Goal: Information Seeking & Learning: Learn about a topic

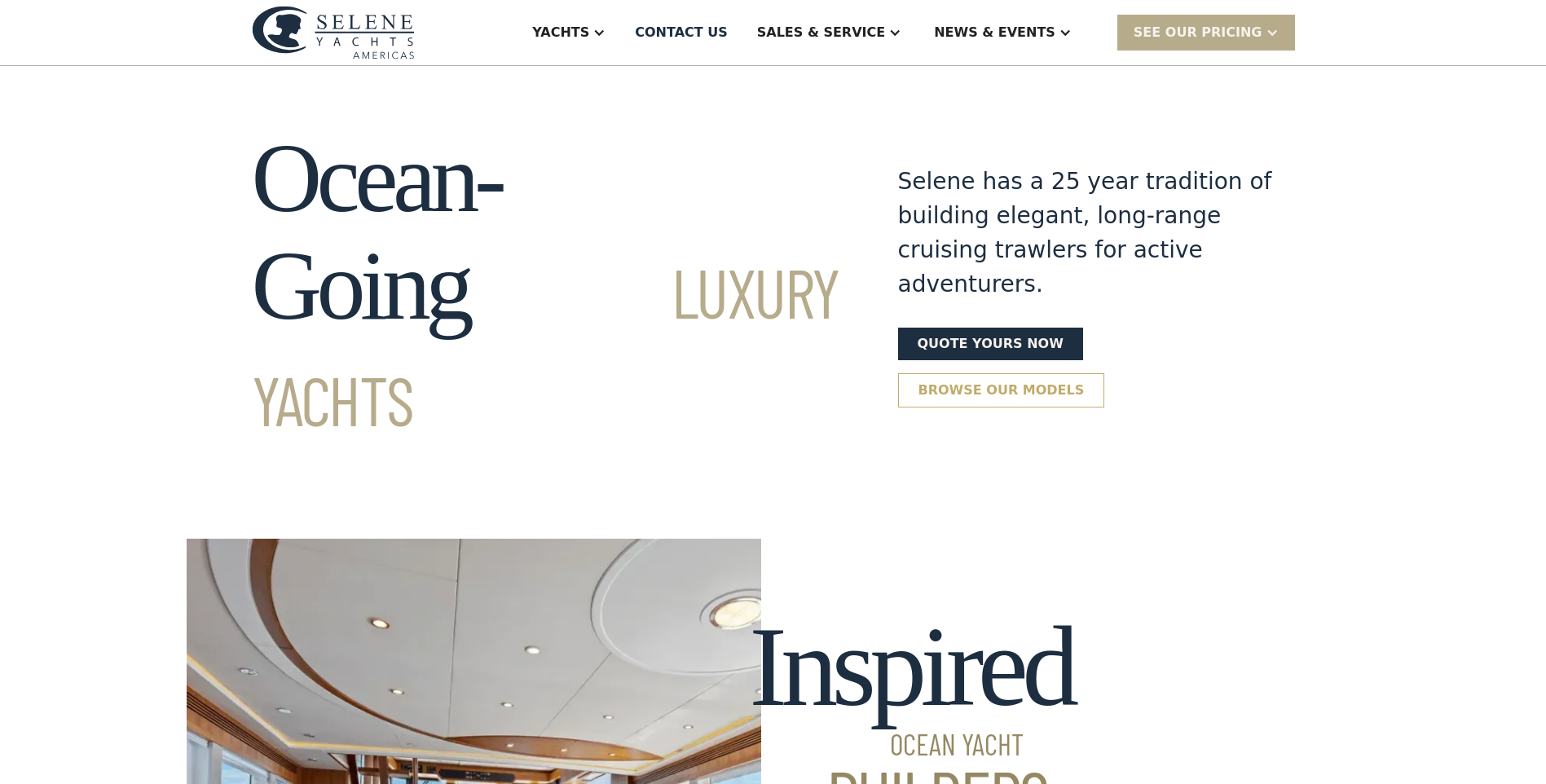
click at [1105, 373] on link "Browse our models" at bounding box center [1002, 390] width 207 height 34
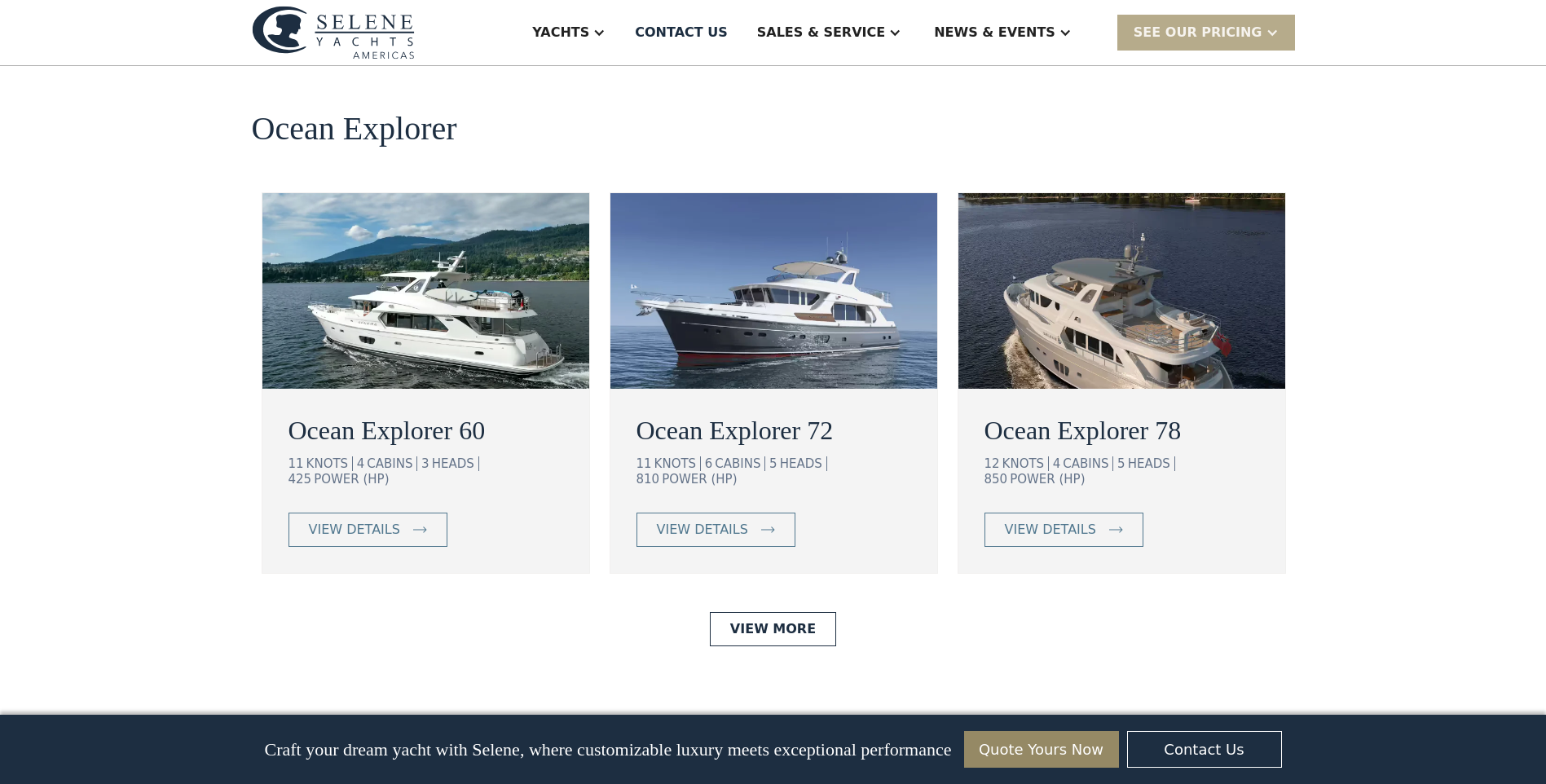
scroll to position [2821, 0]
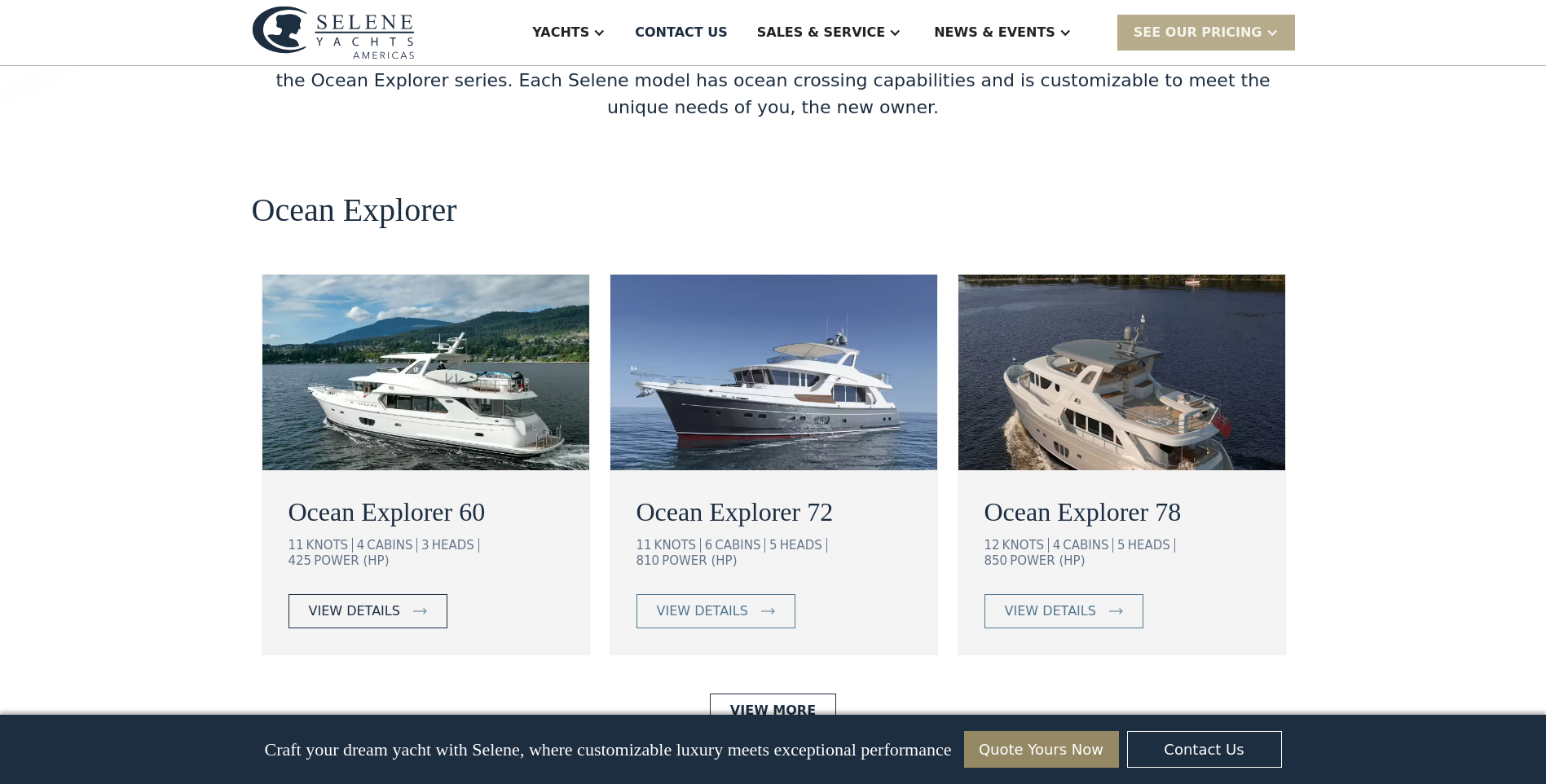
click at [413, 608] on img at bounding box center [420, 612] width 14 height 7
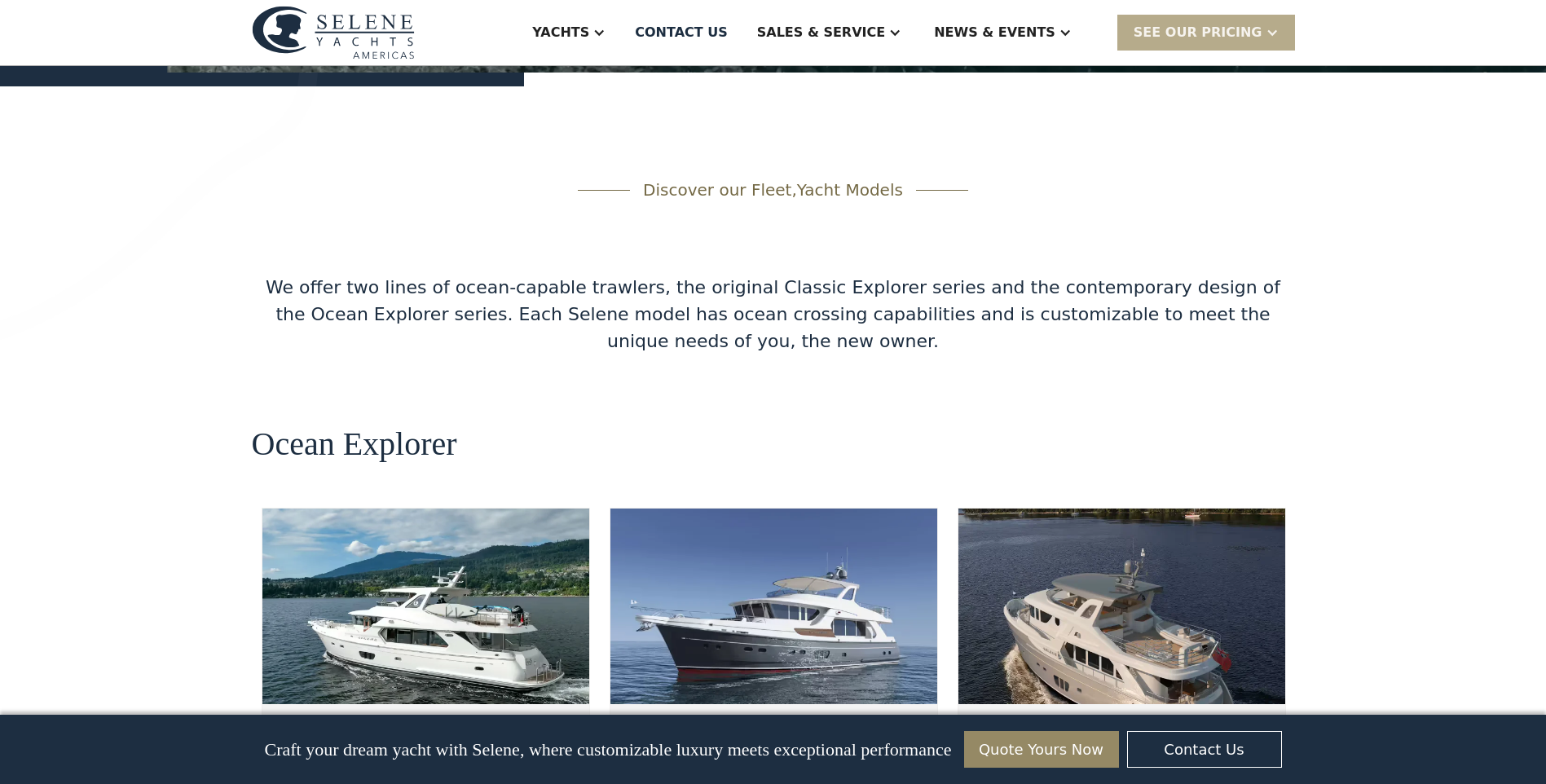
scroll to position [2821, 0]
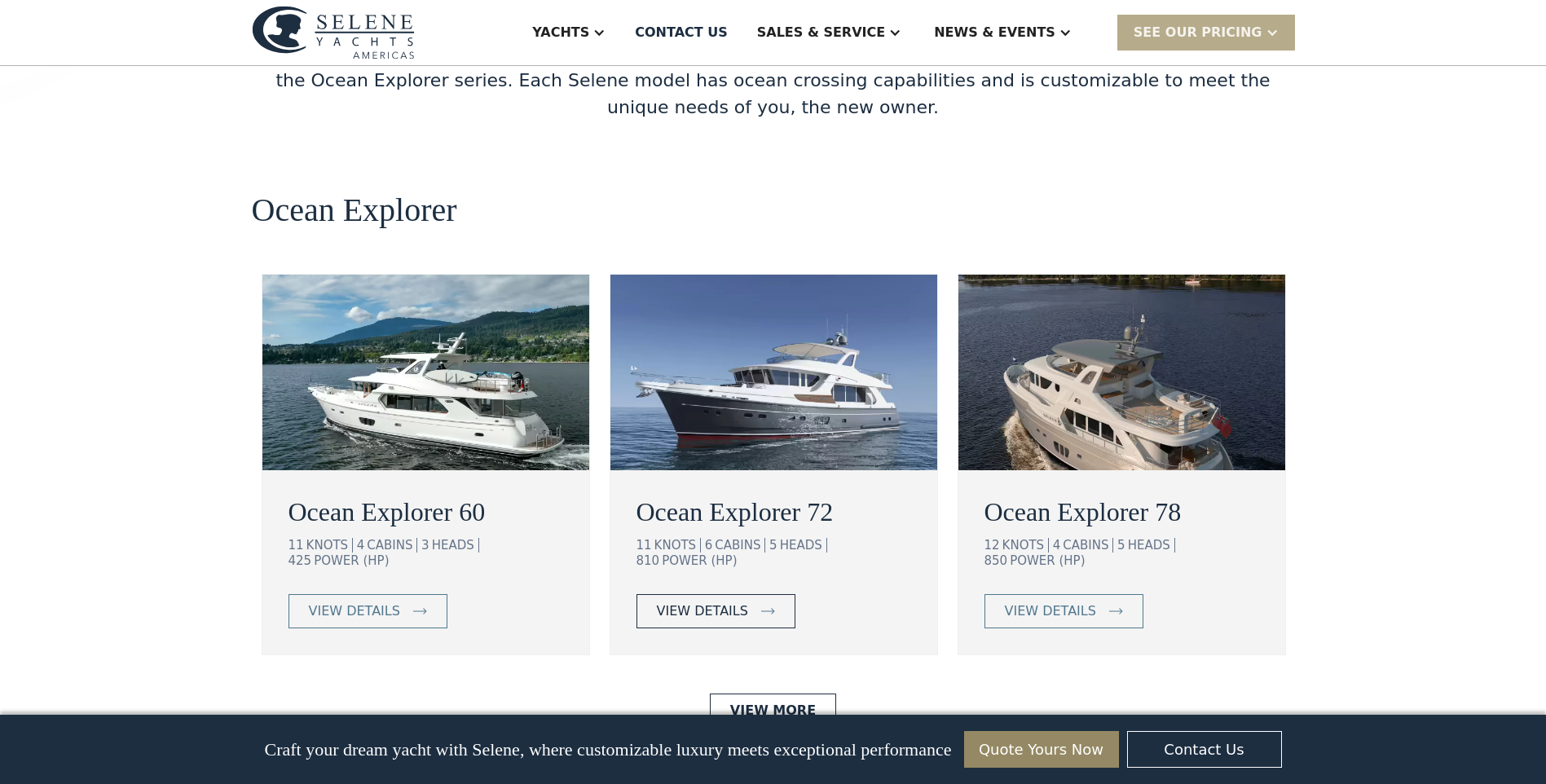
click at [751, 594] on link "view details" at bounding box center [715, 611] width 159 height 34
click at [1071, 601] on div "view details" at bounding box center [1050, 611] width 91 height 20
click at [774, 693] on link "View More" at bounding box center [772, 710] width 127 height 34
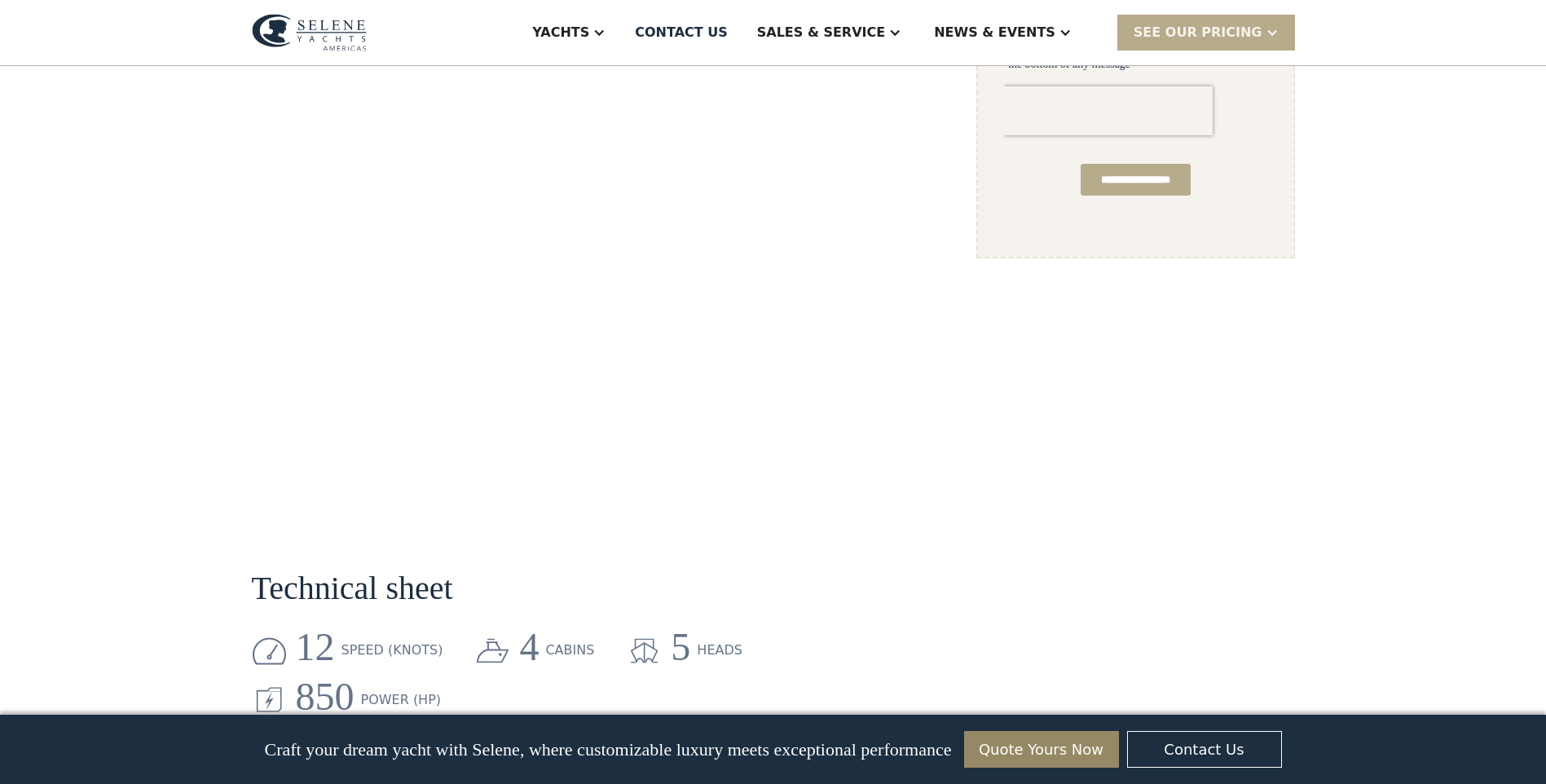
scroll to position [1548, 0]
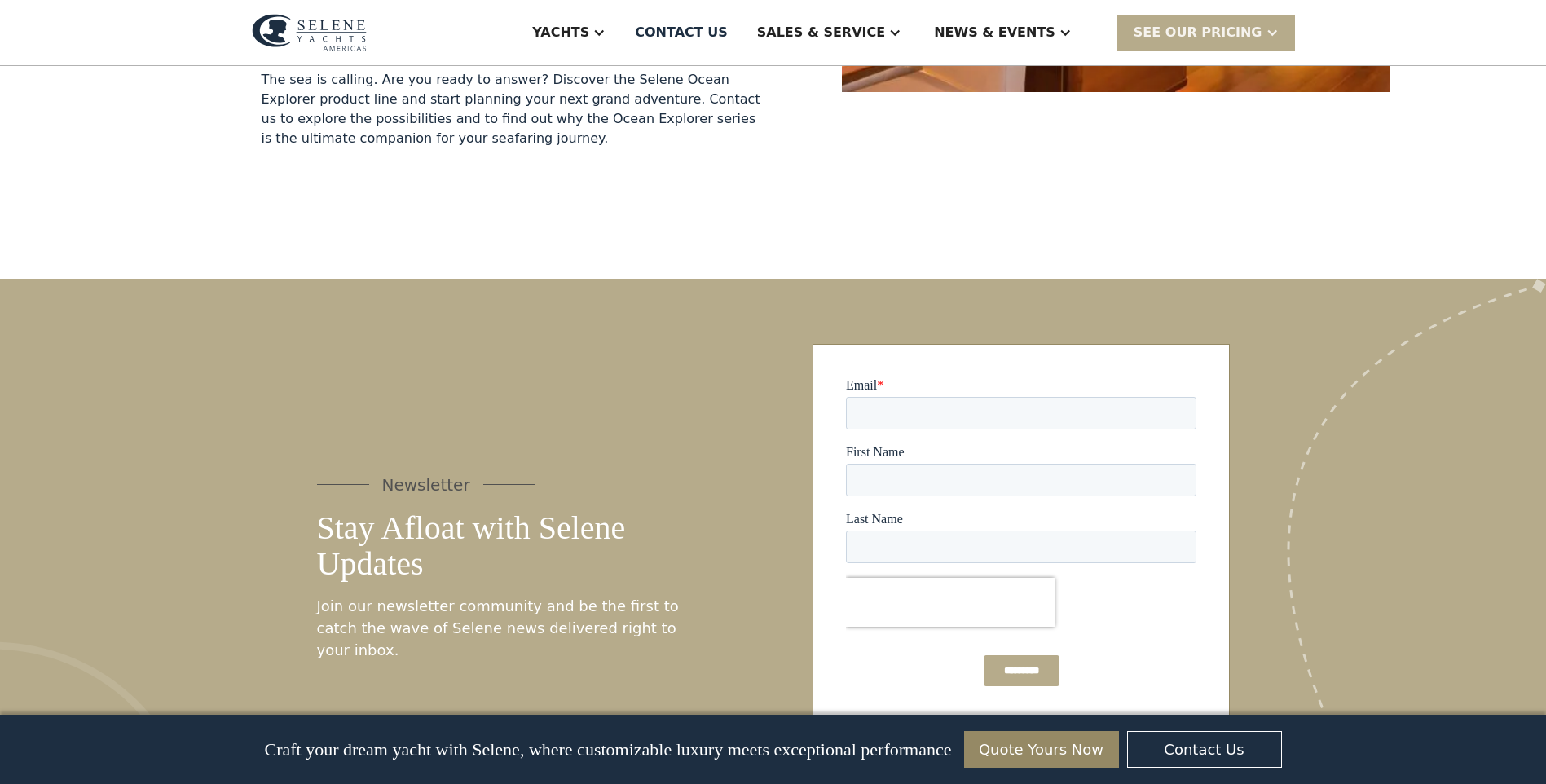
scroll to position [3178, 0]
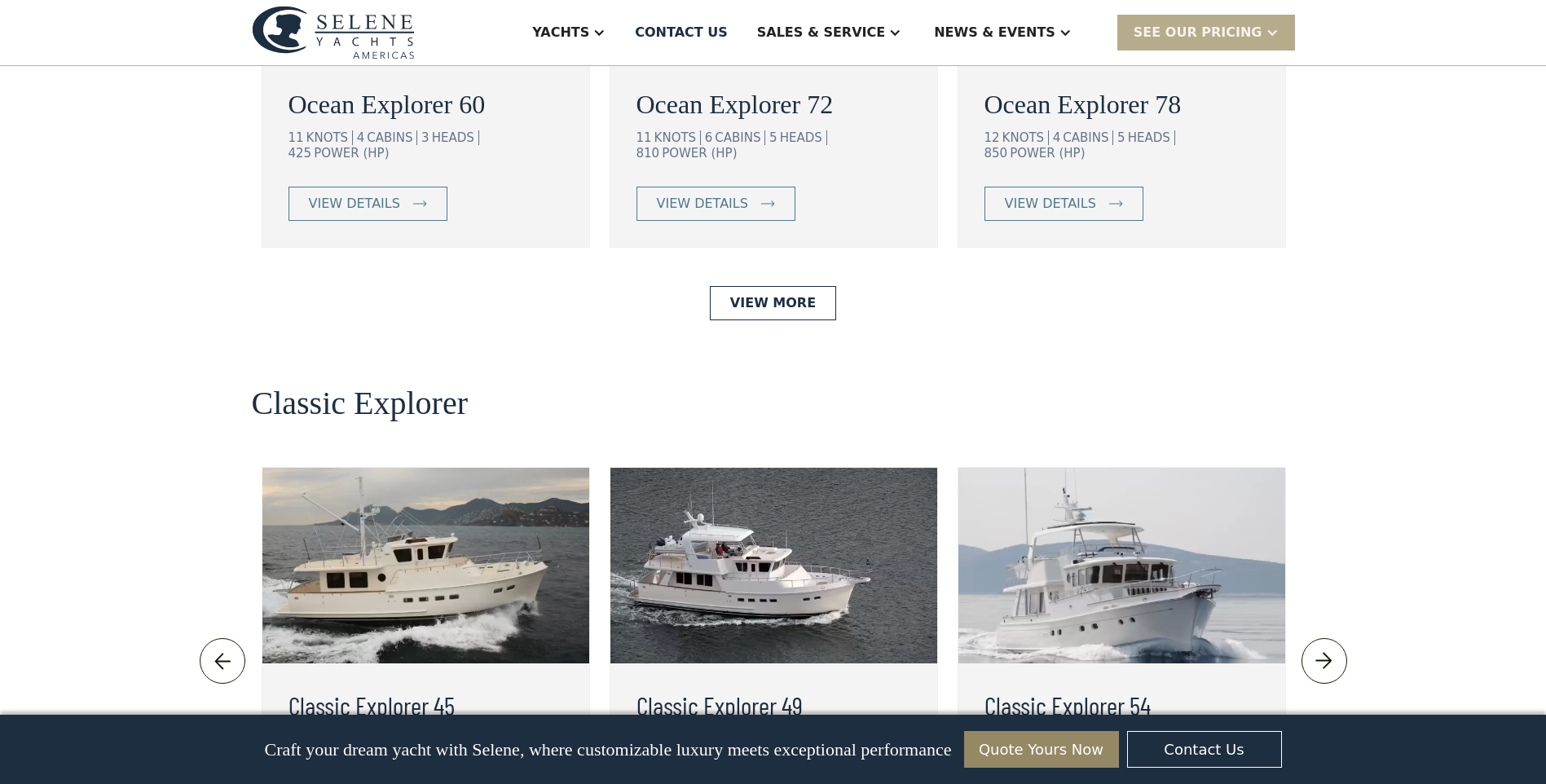
scroll to position [3391, 0]
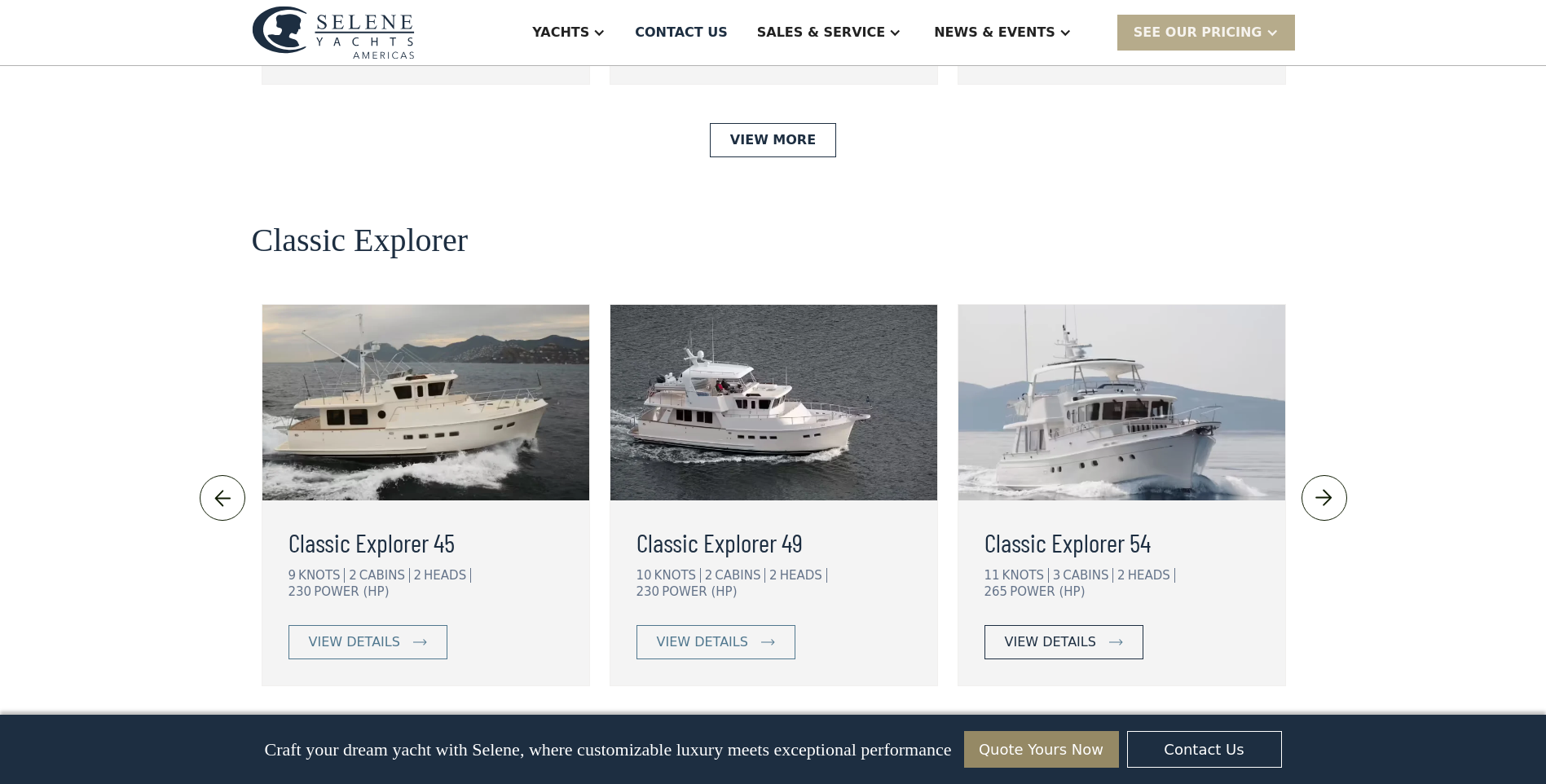
click at [1067, 632] on div "view details" at bounding box center [1050, 641] width 91 height 20
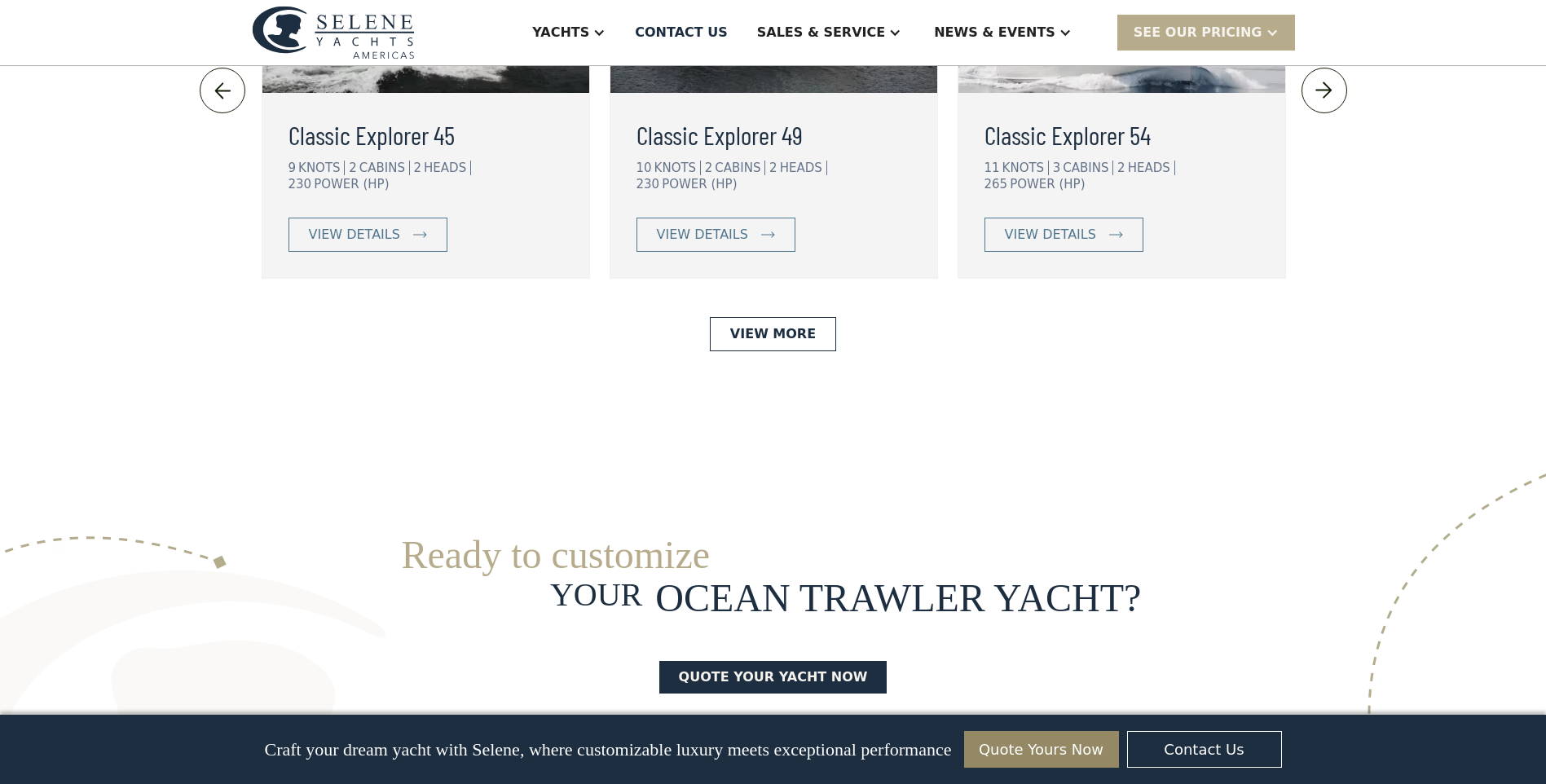
scroll to position [3635, 0]
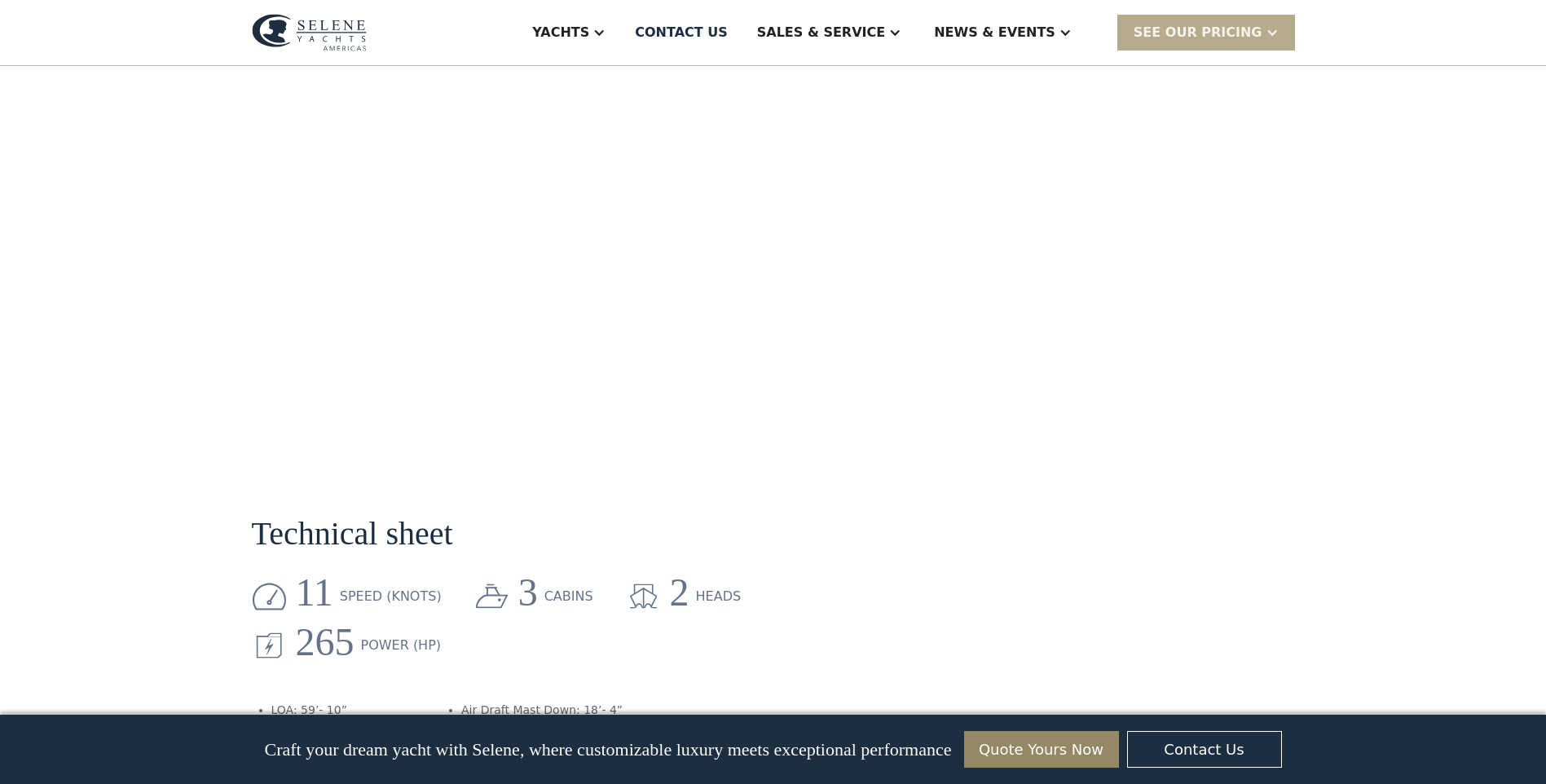
scroll to position [1467, 0]
